Goal: Task Accomplishment & Management: Use online tool/utility

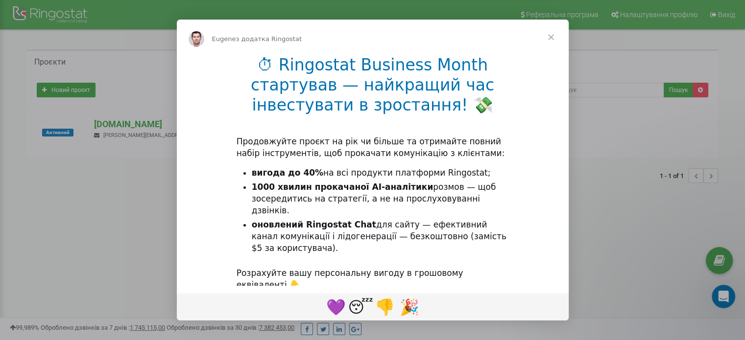
click at [548, 35] on span "Закрити" at bounding box center [550, 37] width 35 height 35
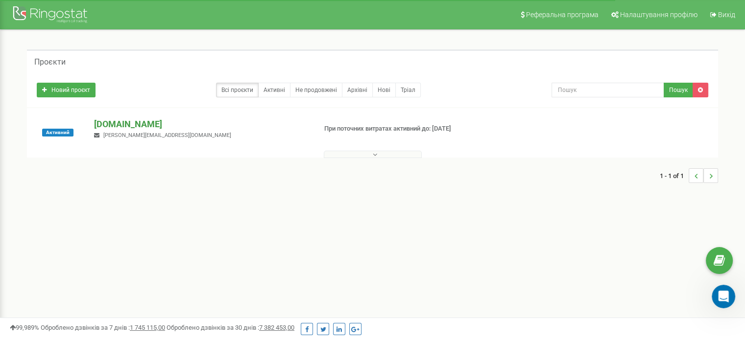
click at [259, 125] on p "[DOMAIN_NAME]" at bounding box center [201, 124] width 214 height 13
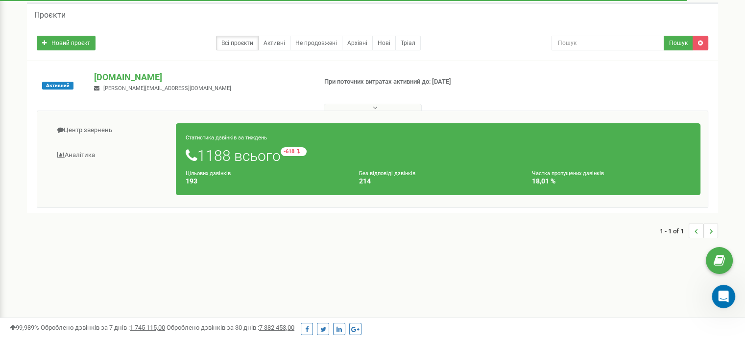
scroll to position [98, 0]
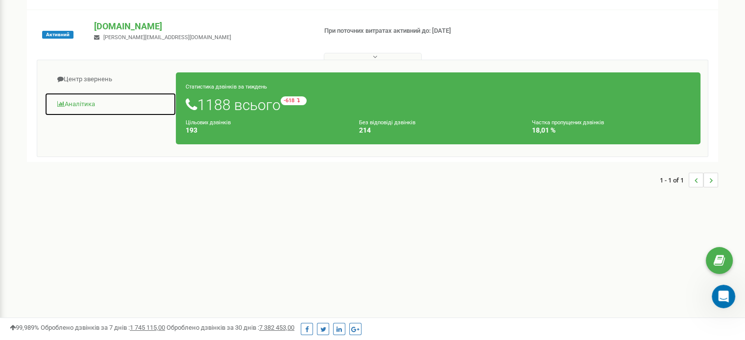
click at [100, 115] on link "Аналiтика" at bounding box center [111, 105] width 132 height 24
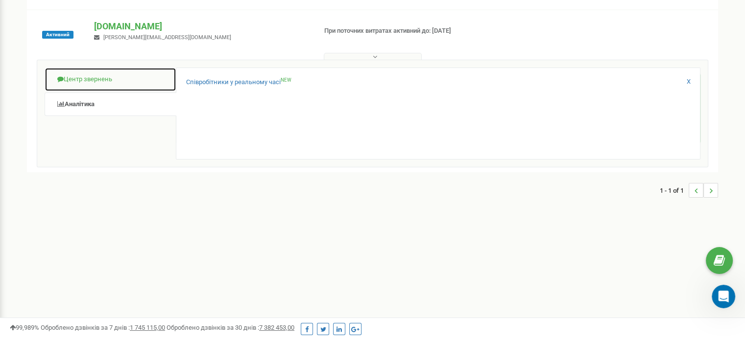
click at [123, 82] on link "Центр звернень" at bounding box center [111, 80] width 132 height 24
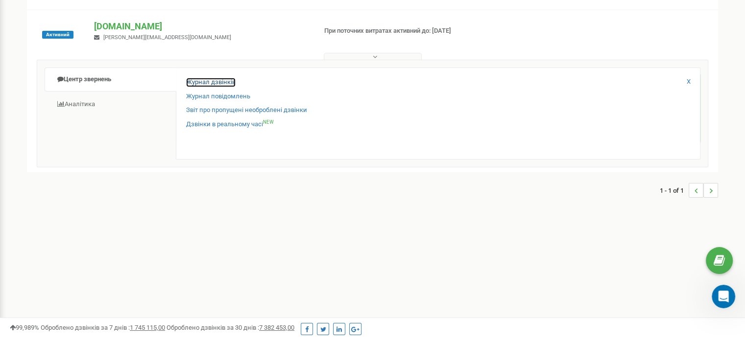
click at [204, 81] on link "Журнал дзвінків" at bounding box center [210, 82] width 49 height 9
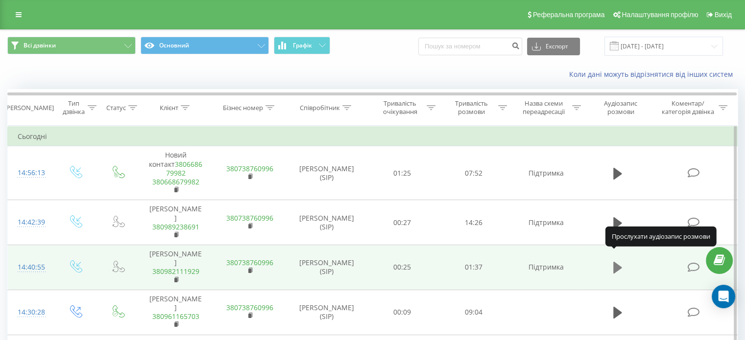
click at [614, 262] on icon at bounding box center [617, 268] width 9 height 12
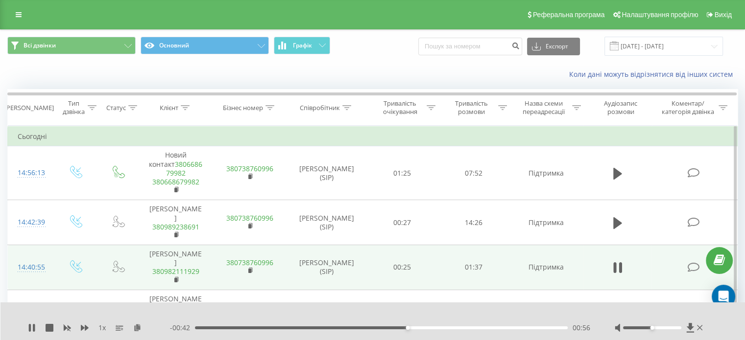
click at [26, 330] on div "1 x - 00:42 00:56 00:56" at bounding box center [372, 322] width 745 height 38
click at [30, 329] on icon at bounding box center [30, 328] width 2 height 8
